Goal: Task Accomplishment & Management: Complete application form

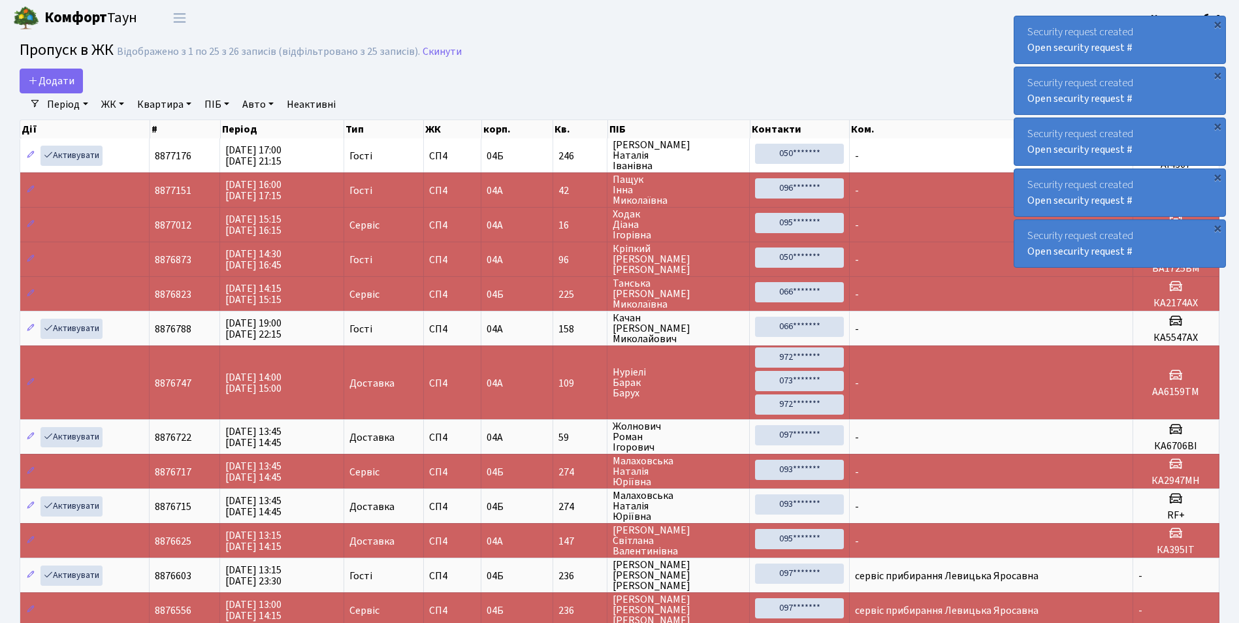
select select "25"
click at [51, 88] on link "Додати" at bounding box center [51, 81] width 63 height 25
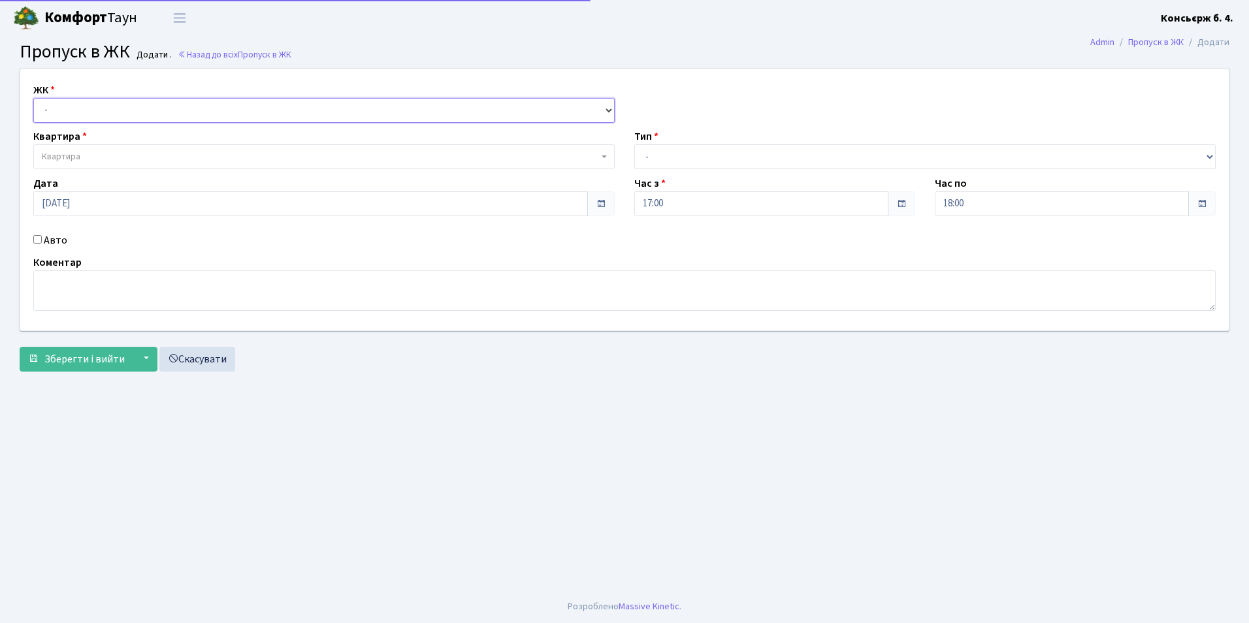
click at [70, 120] on select "- [STREET_ADDRESS]" at bounding box center [323, 110] width 581 height 25
select select "325"
click at [33, 98] on select "- [STREET_ADDRESS]" at bounding box center [323, 110] width 581 height 25
select select
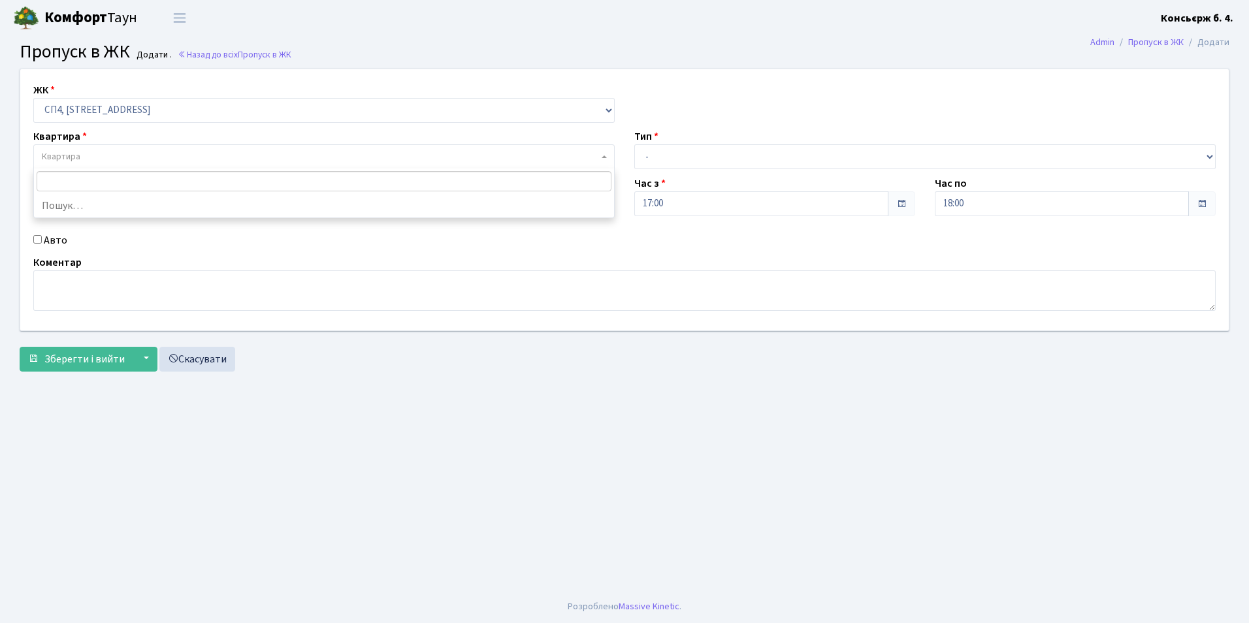
click at [82, 156] on span "Квартира" at bounding box center [320, 156] width 556 height 13
